Goal: Information Seeking & Learning: Learn about a topic

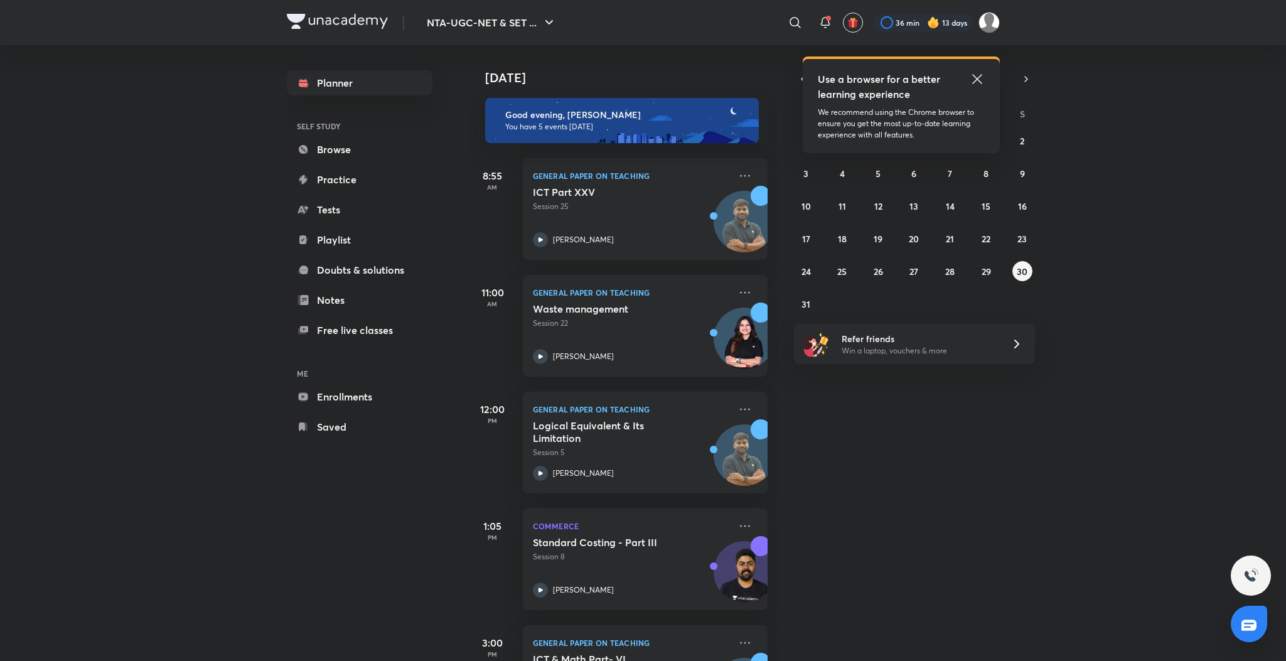
click at [979, 79] on icon at bounding box center [977, 79] width 15 height 15
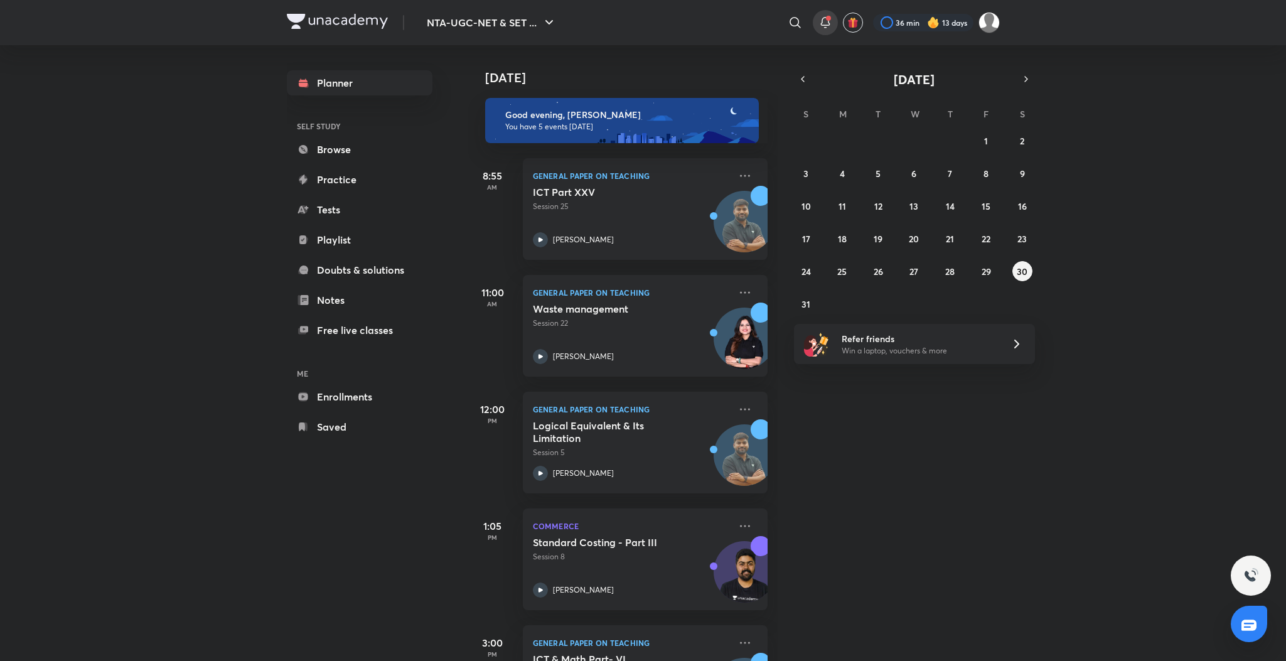
click at [821, 16] on icon at bounding box center [825, 22] width 15 height 15
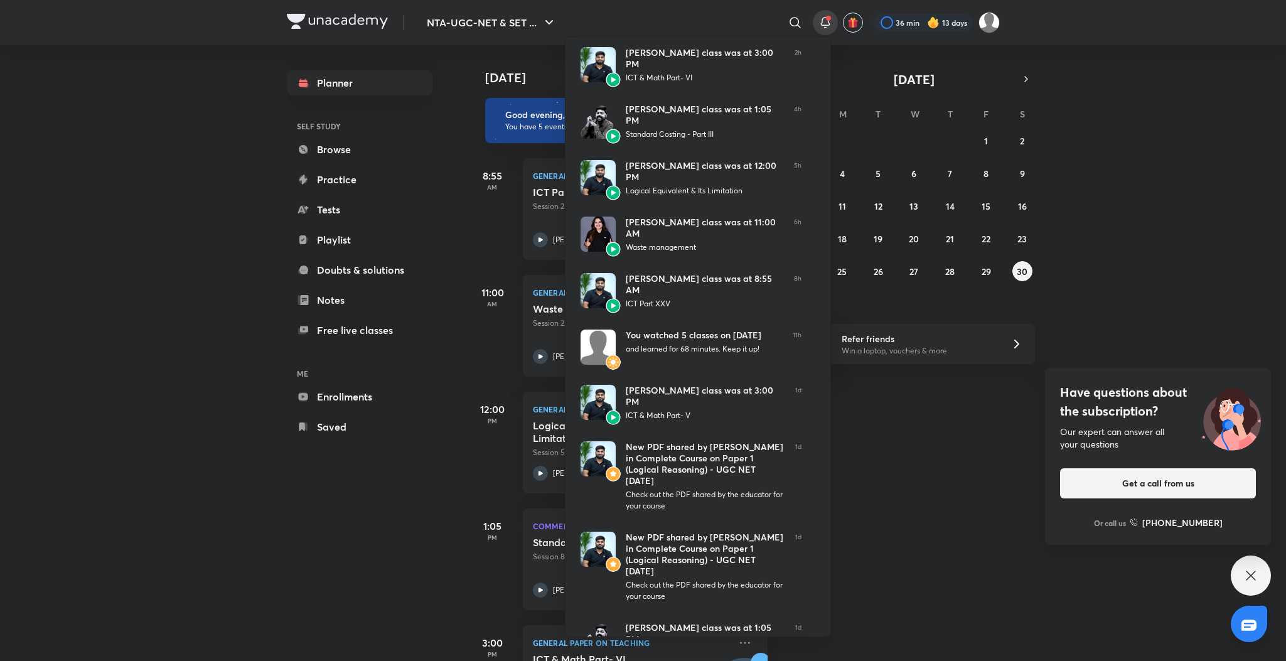
click at [885, 487] on div at bounding box center [643, 330] width 1286 height 661
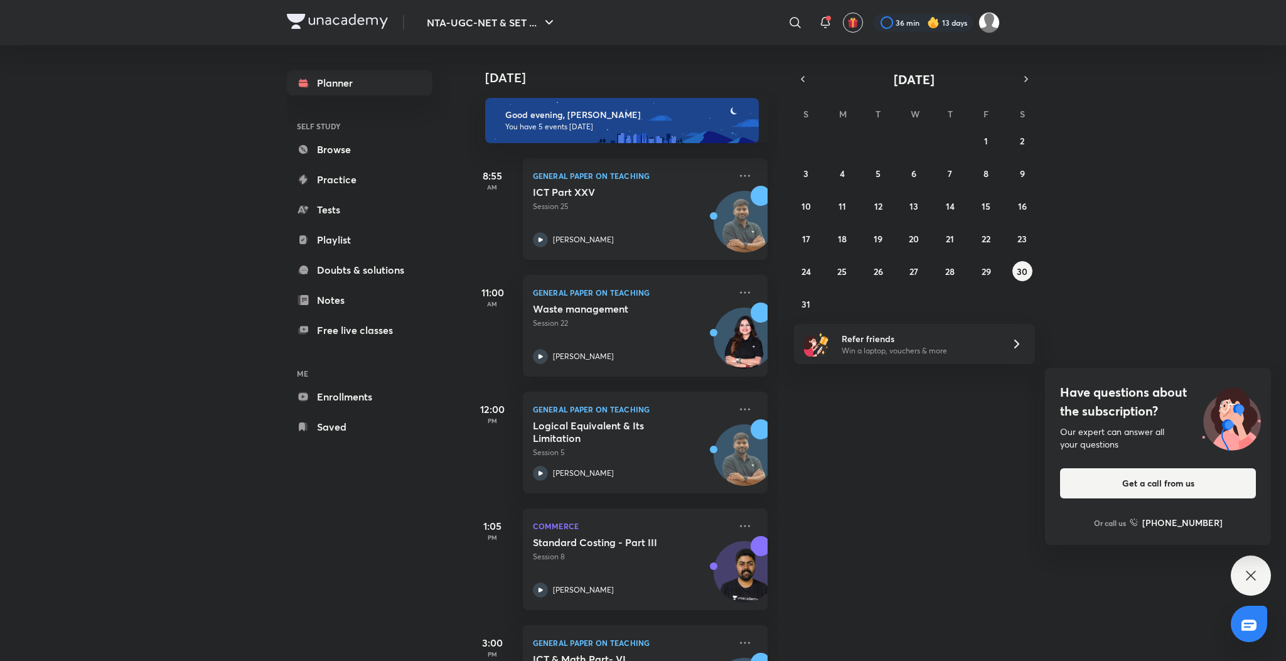
click at [548, 238] on div "[PERSON_NAME]" at bounding box center [631, 239] width 197 height 15
click at [738, 176] on icon at bounding box center [745, 175] width 15 height 15
click at [895, 365] on div "[DATE] Good evening, [PERSON_NAME] You have 5 events [DATE] 8:55 AM General Pap…" at bounding box center [876, 353] width 817 height 616
click at [991, 273] on abbr "29" at bounding box center [986, 272] width 9 height 12
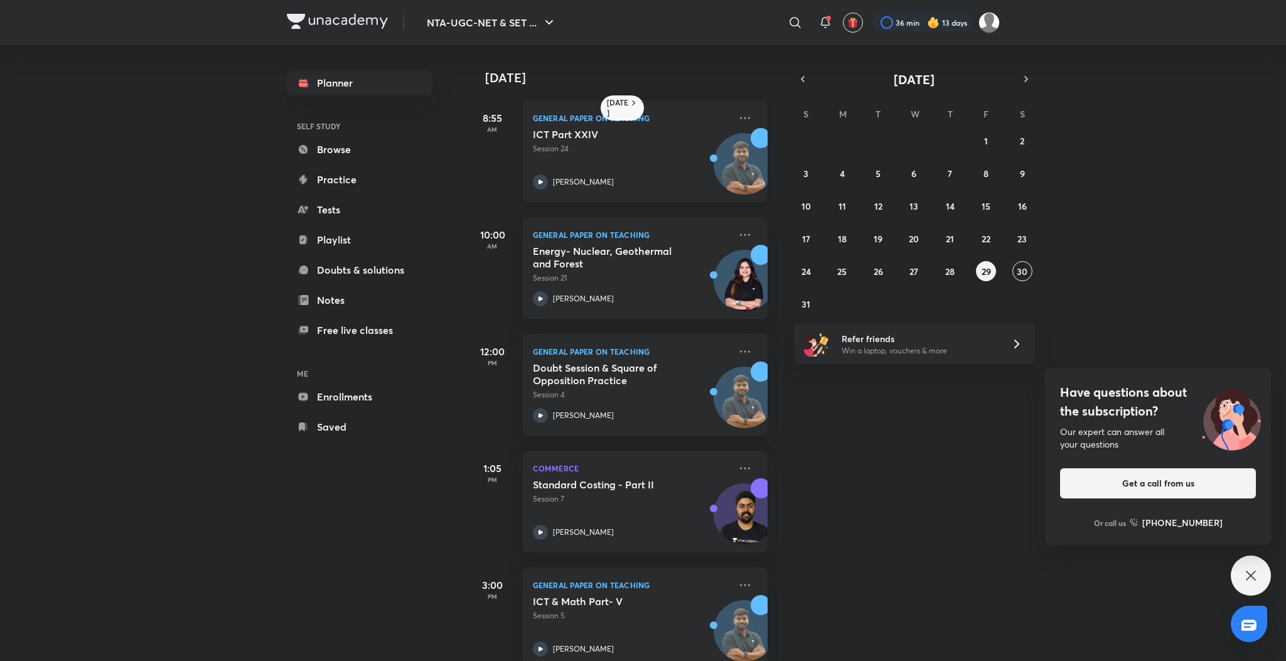
click at [541, 180] on icon at bounding box center [540, 182] width 15 height 15
click at [1019, 271] on abbr "30" at bounding box center [1022, 272] width 11 height 12
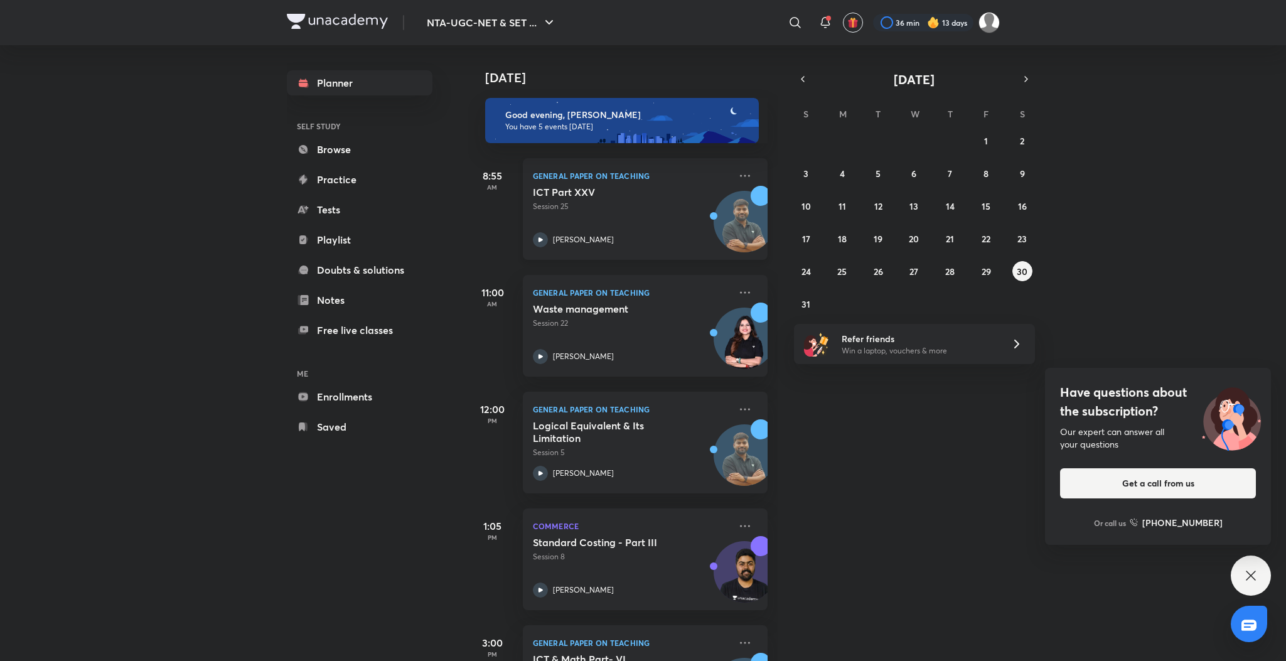
click at [544, 227] on div "ICT Part XXV Session 25 [PERSON_NAME]" at bounding box center [631, 217] width 197 height 62
